Goal: Find specific page/section: Find specific page/section

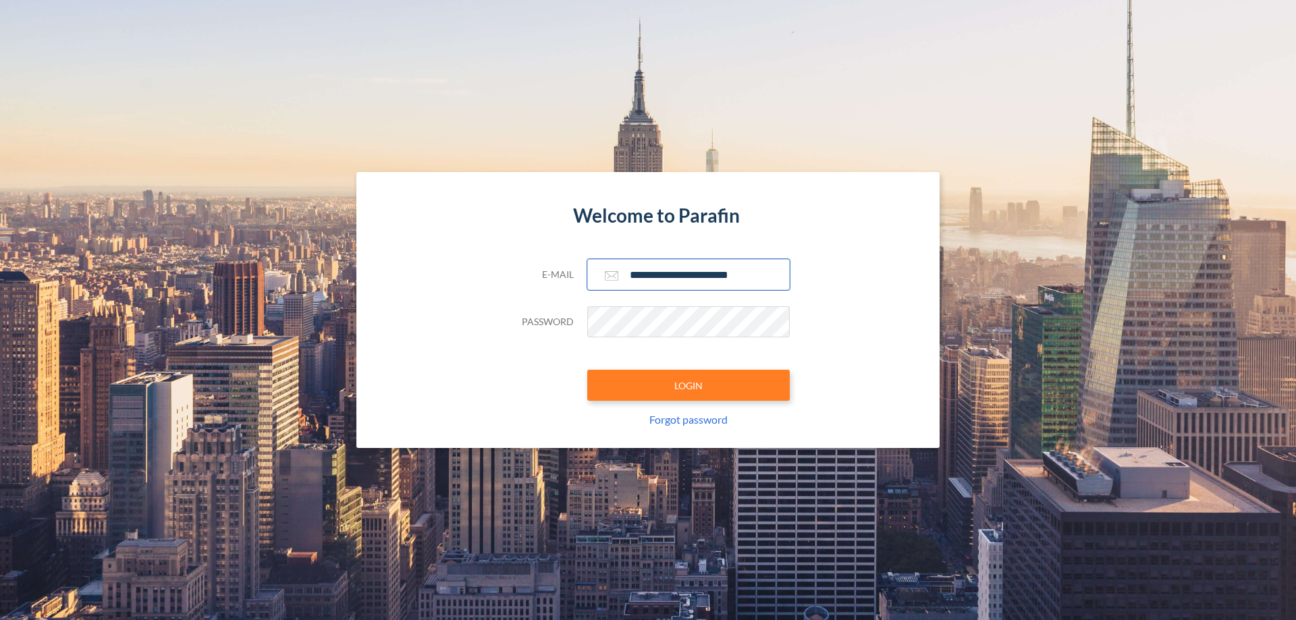
type input "**********"
click at [688, 385] on button "LOGIN" at bounding box center [688, 385] width 202 height 31
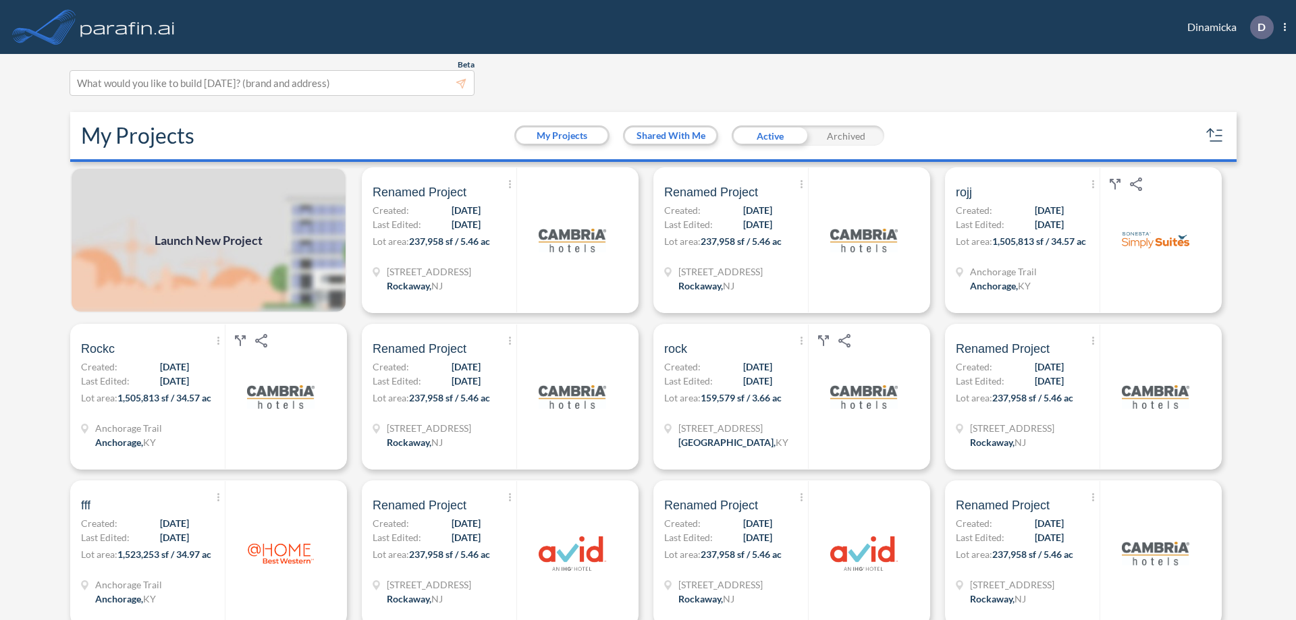
scroll to position [3, 0]
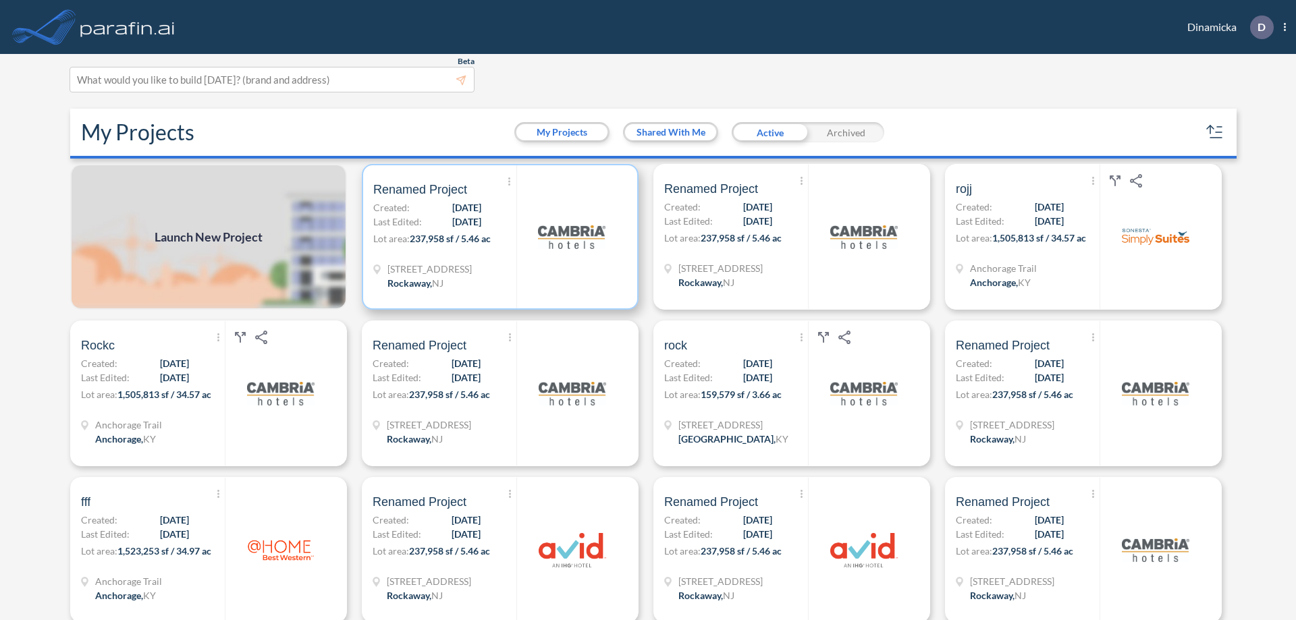
click at [497, 237] on p "Lot area: 237,958 sf / 5.46 ac" at bounding box center [444, 241] width 143 height 20
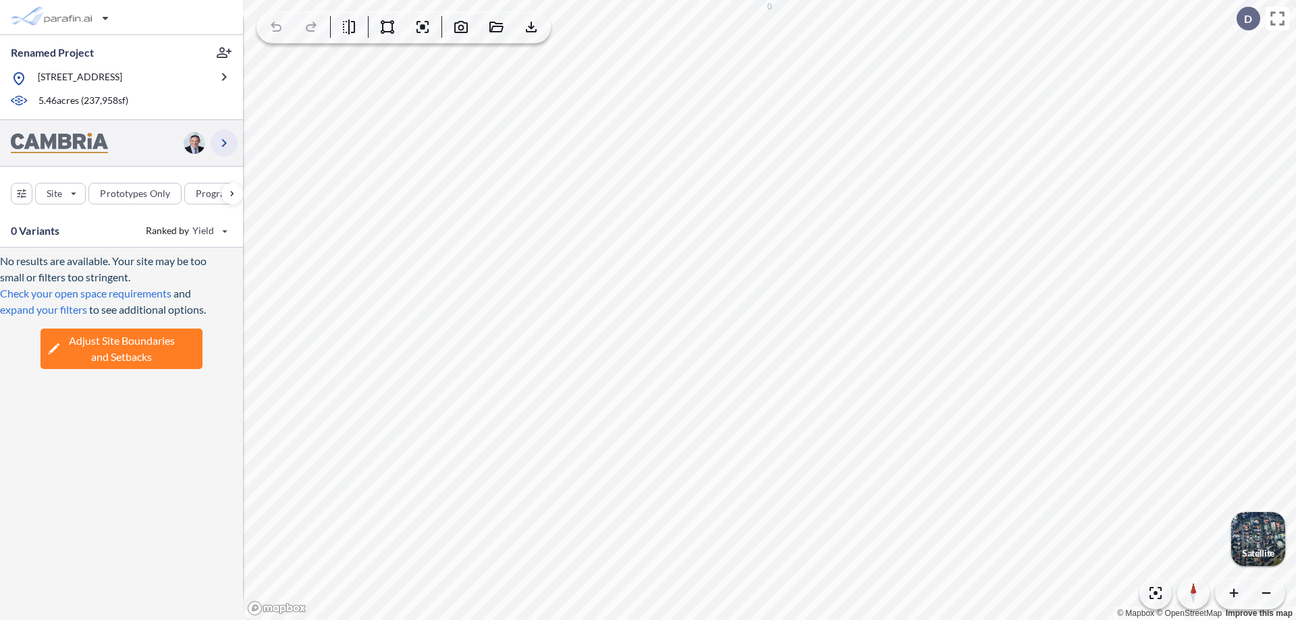
click at [224, 142] on icon "button" at bounding box center [224, 143] width 16 height 16
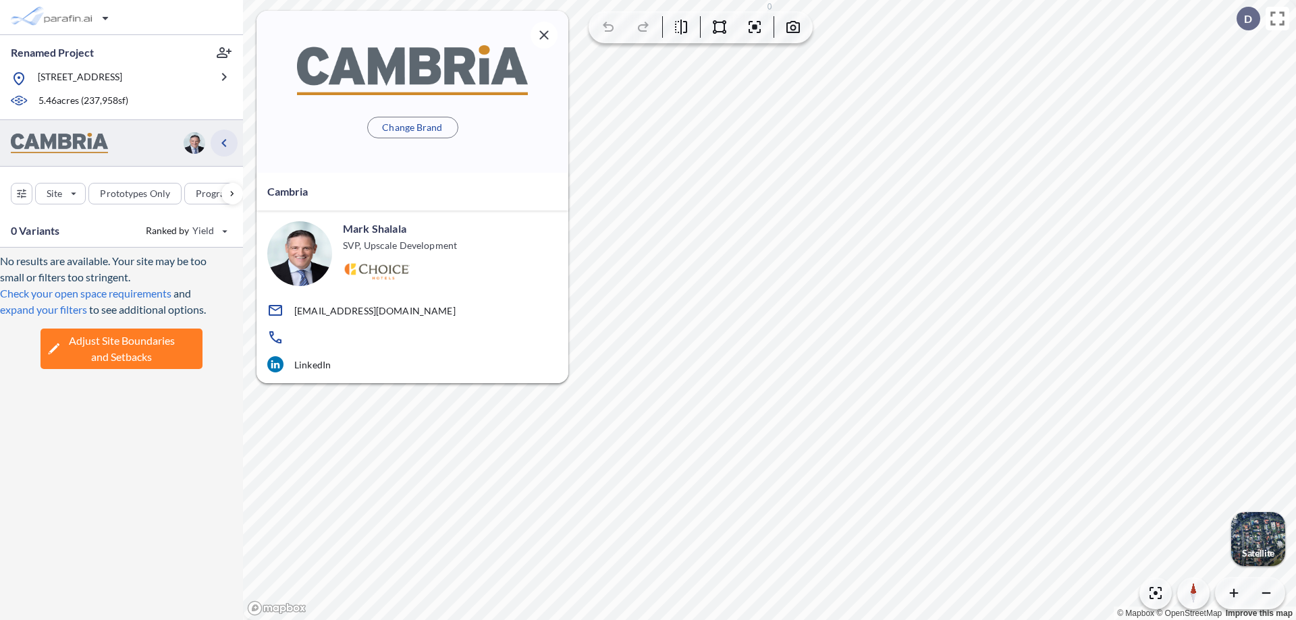
click at [224, 142] on icon "button" at bounding box center [224, 143] width 16 height 16
